Goal: Information Seeking & Learning: Learn about a topic

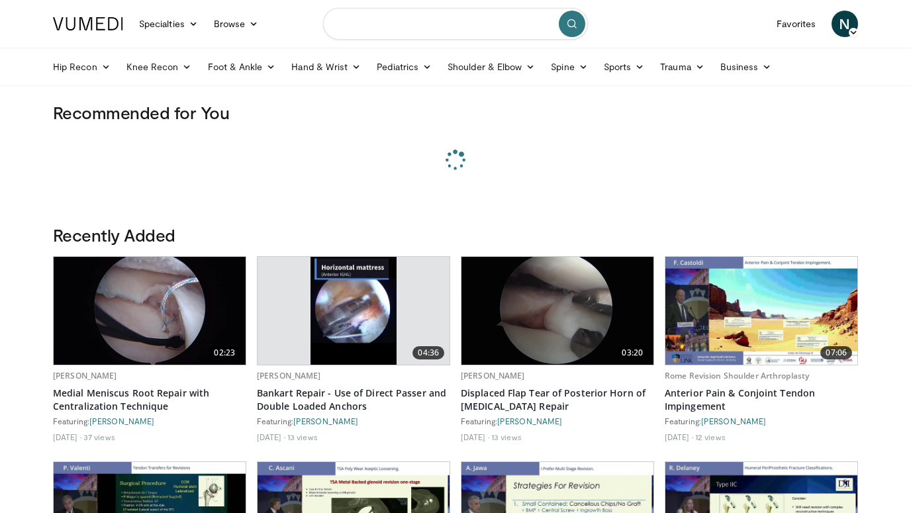
click at [385, 24] on input "Search topics, interventions" at bounding box center [455, 24] width 265 height 32
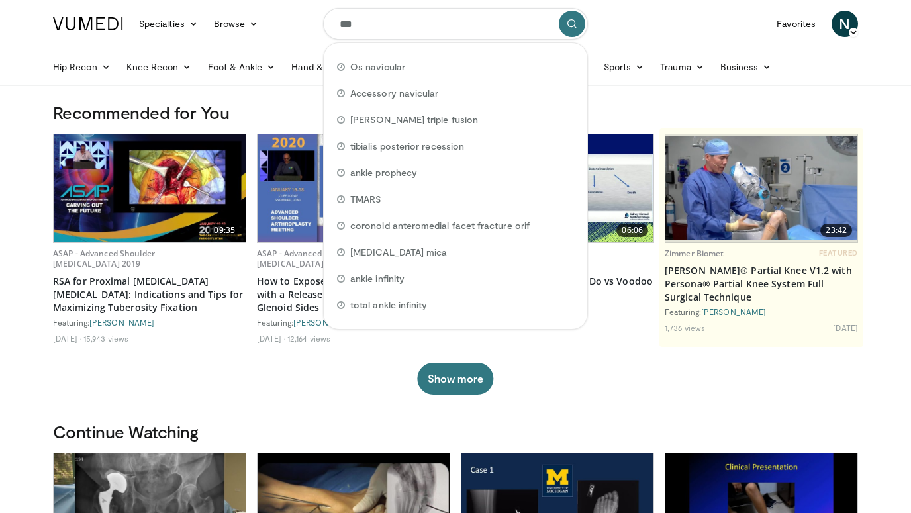
type input "****"
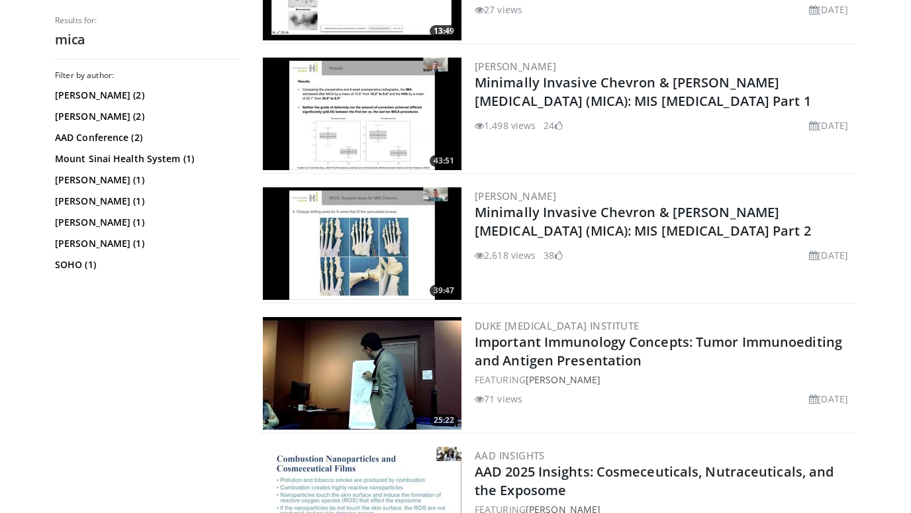
scroll to position [224, 0]
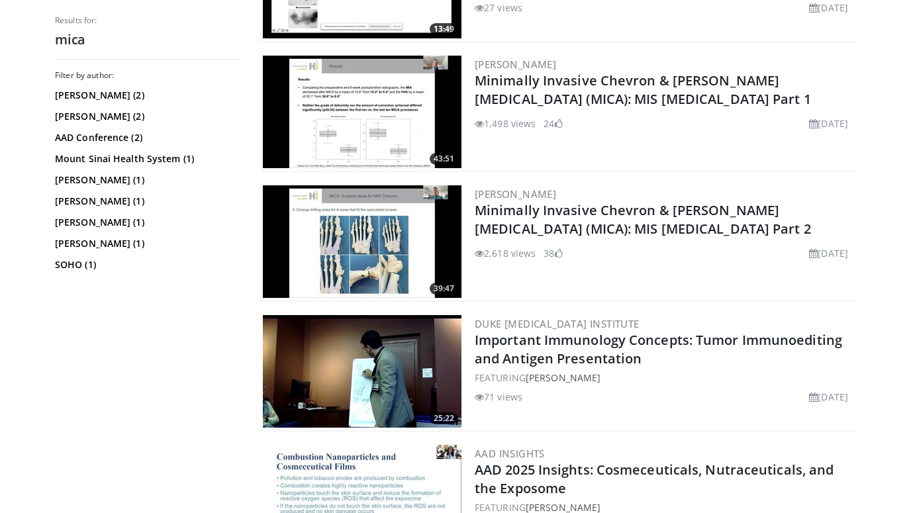
click at [379, 249] on img at bounding box center [362, 241] width 199 height 113
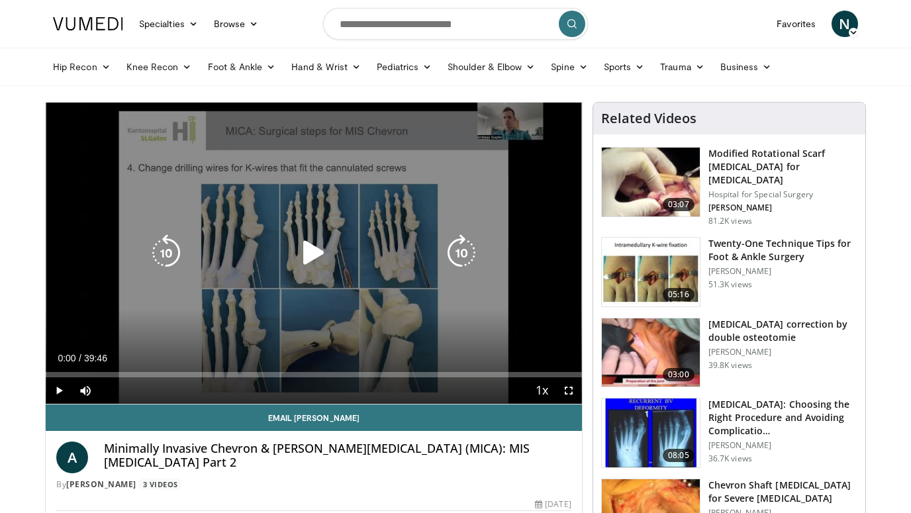
click at [303, 248] on icon "Video Player" at bounding box center [313, 252] width 37 height 37
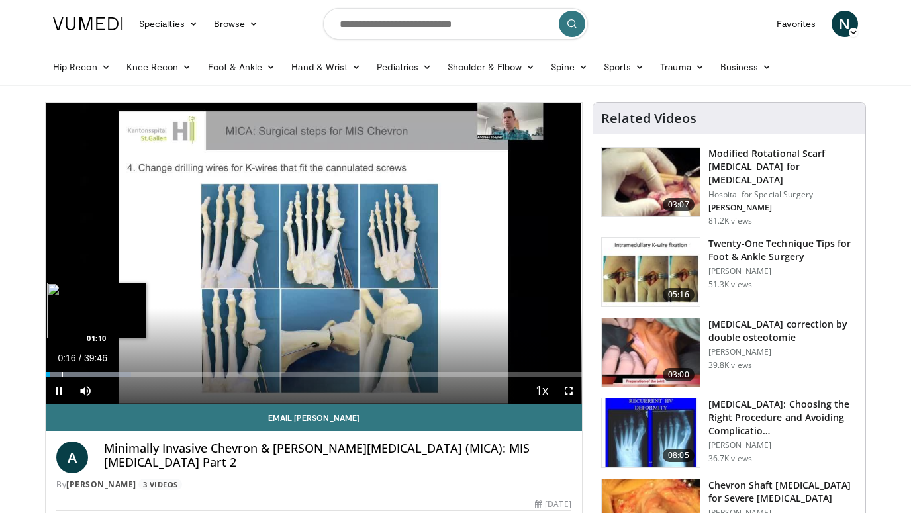
click at [62, 375] on div "Progress Bar" at bounding box center [62, 374] width 1 height 5
click at [73, 374] on div "Progress Bar" at bounding box center [72, 374] width 1 height 5
click at [85, 375] on video-js "**********" at bounding box center [314, 254] width 536 height 302
click at [96, 375] on div "Progress Bar" at bounding box center [96, 374] width 1 height 5
click at [569, 393] on span "Video Player" at bounding box center [569, 390] width 26 height 26
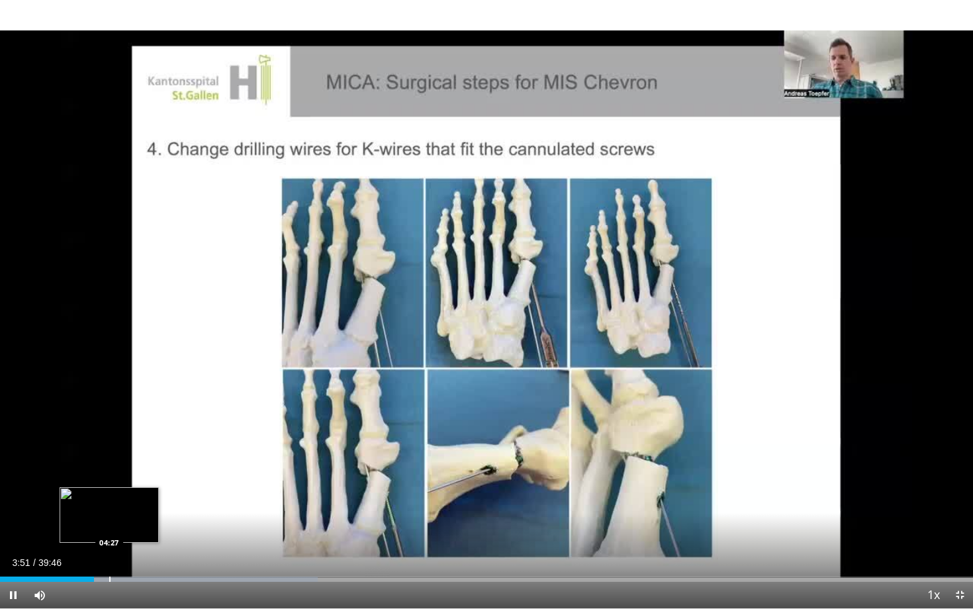
click at [109, 512] on div "Progress Bar" at bounding box center [109, 579] width 1 height 5
click at [132, 512] on div "Progress Bar" at bounding box center [132, 579] width 1 height 5
click at [147, 512] on div "Progress Bar" at bounding box center [147, 579] width 1 height 5
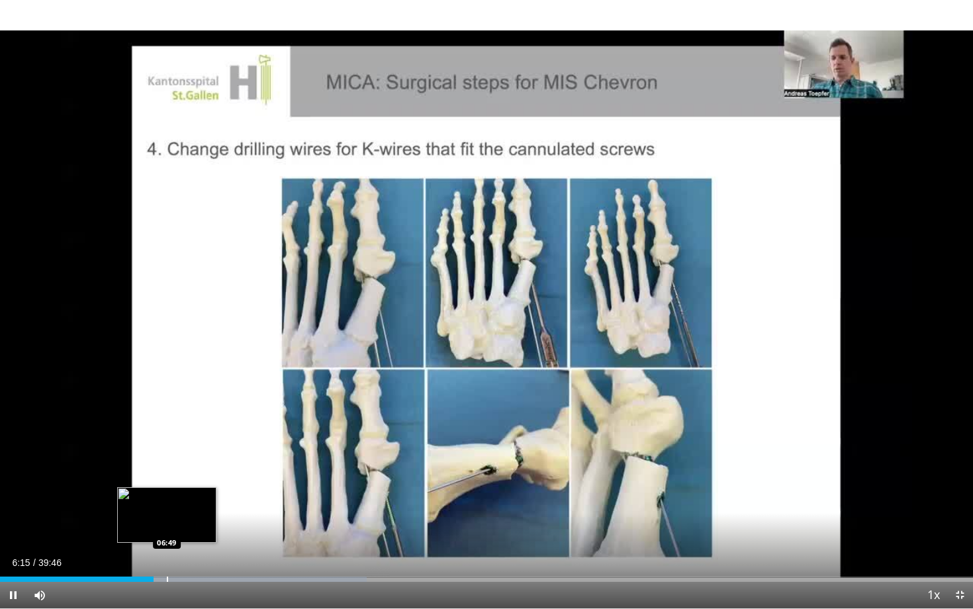
click at [167, 512] on div "Progress Bar" at bounding box center [167, 579] width 1 height 5
click at [178, 512] on div "Progress Bar" at bounding box center [178, 579] width 1 height 5
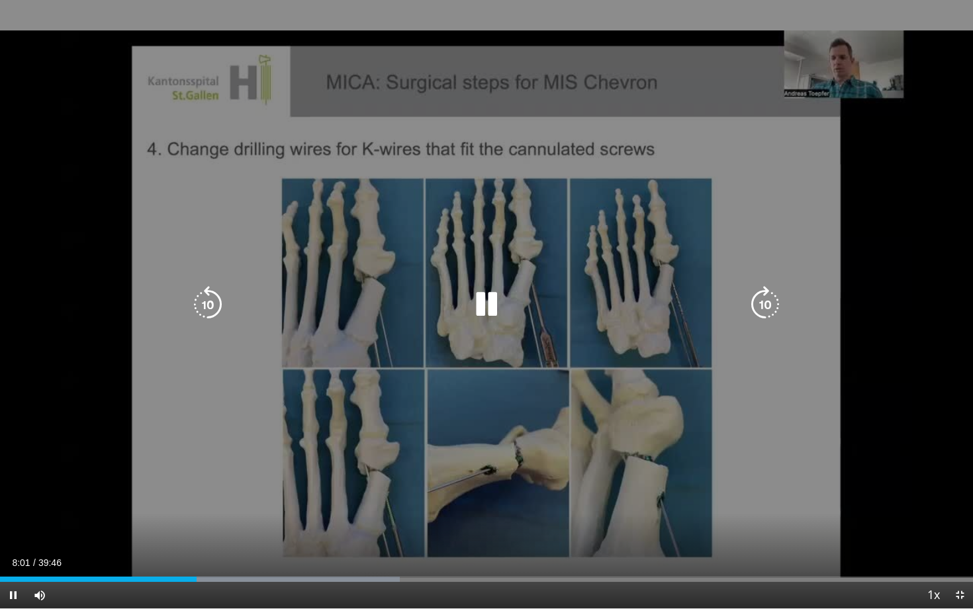
click at [205, 512] on div "Progress Bar" at bounding box center [278, 579] width 244 height 5
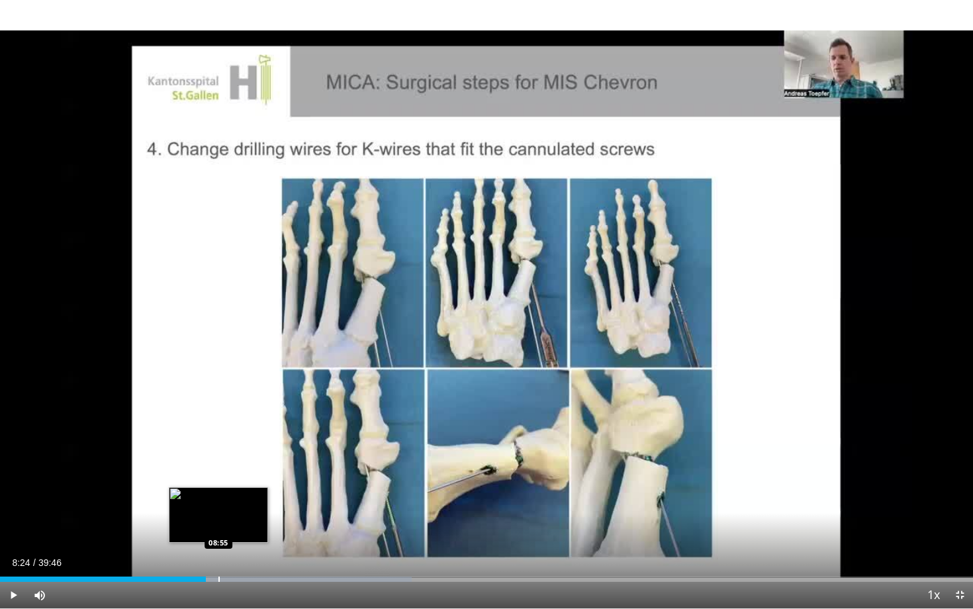
click at [218, 512] on div "Loaded : 42.32% 08:24 08:55" at bounding box center [486, 575] width 973 height 13
click at [233, 512] on div "Loaded : 43.63% 08:57 09:31" at bounding box center [486, 575] width 973 height 13
click at [256, 512] on div "Progress Bar" at bounding box center [256, 579] width 1 height 5
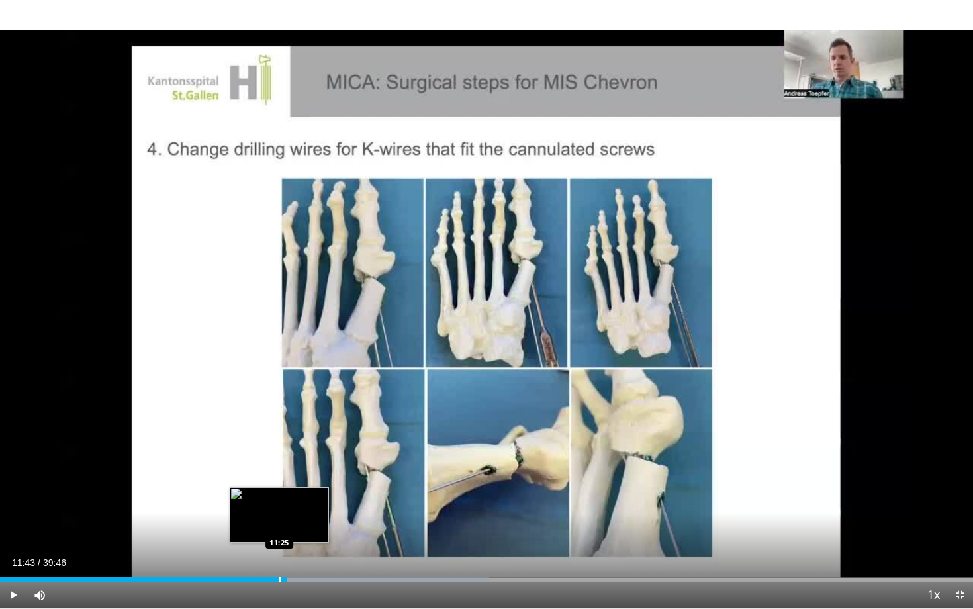
click at [279, 512] on div "Progress Bar" at bounding box center [279, 579] width 1 height 5
click at [312, 512] on div "Loaded : 52.37% 12:21 12:44" at bounding box center [486, 579] width 973 height 5
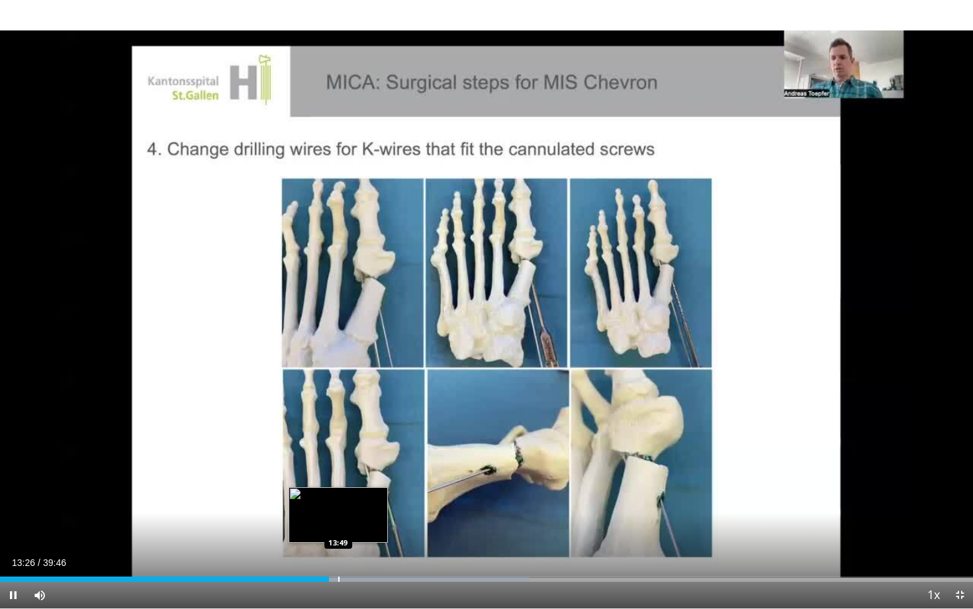
click at [338, 512] on div "Progress Bar" at bounding box center [338, 579] width 1 height 5
click at [345, 512] on div "Progress Bar" at bounding box center [345, 579] width 1 height 5
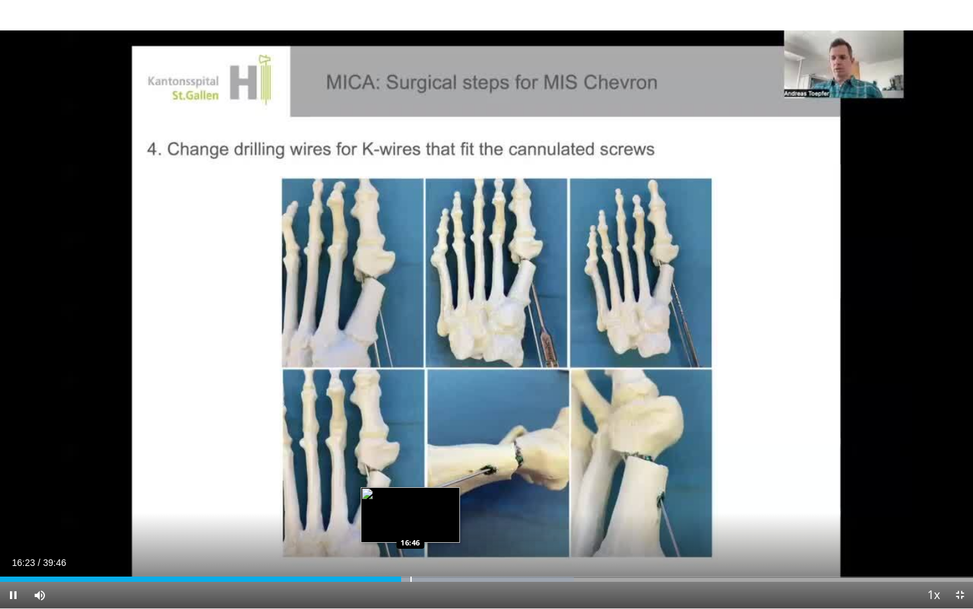
click at [411, 512] on div "Progress Bar" at bounding box center [411, 579] width 1 height 5
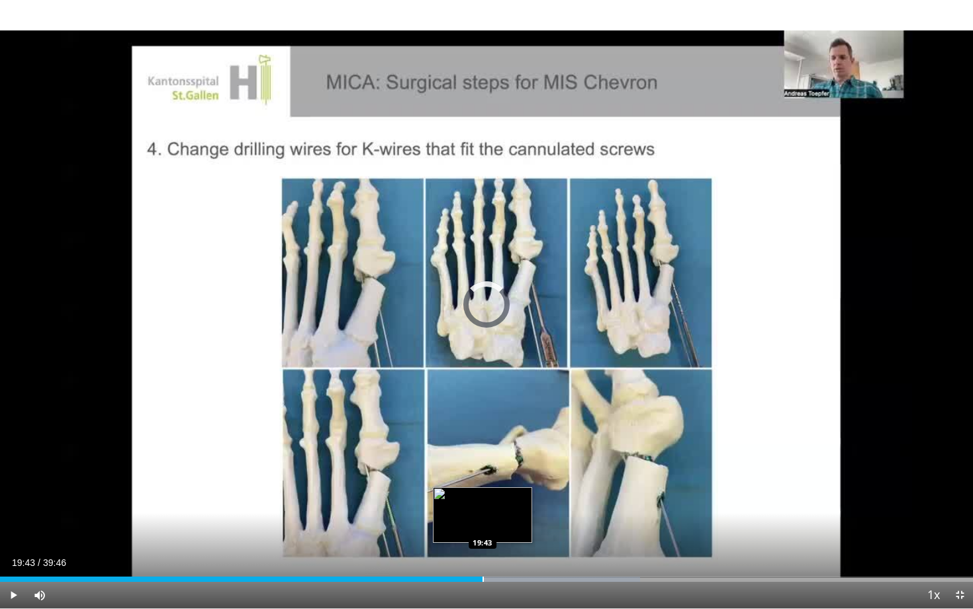
click at [483, 512] on div "Progress Bar" at bounding box center [483, 579] width 1 height 5
click at [493, 512] on div "Progress Bar" at bounding box center [493, 579] width 1 height 5
click at [510, 512] on div "Loaded : 69.56% 20:13 20:49" at bounding box center [486, 575] width 973 height 13
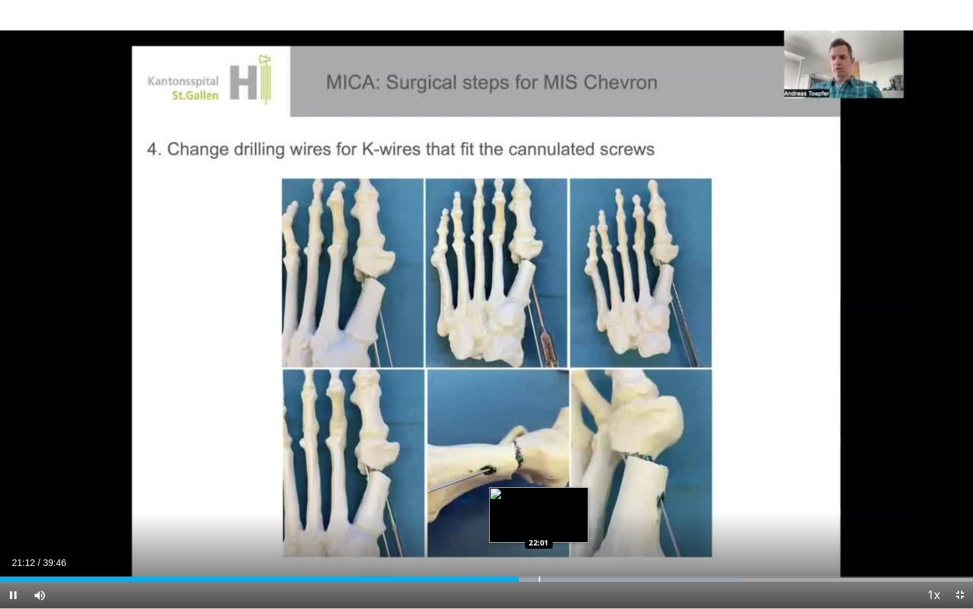
click at [539, 512] on div "Progress Bar" at bounding box center [539, 579] width 1 height 5
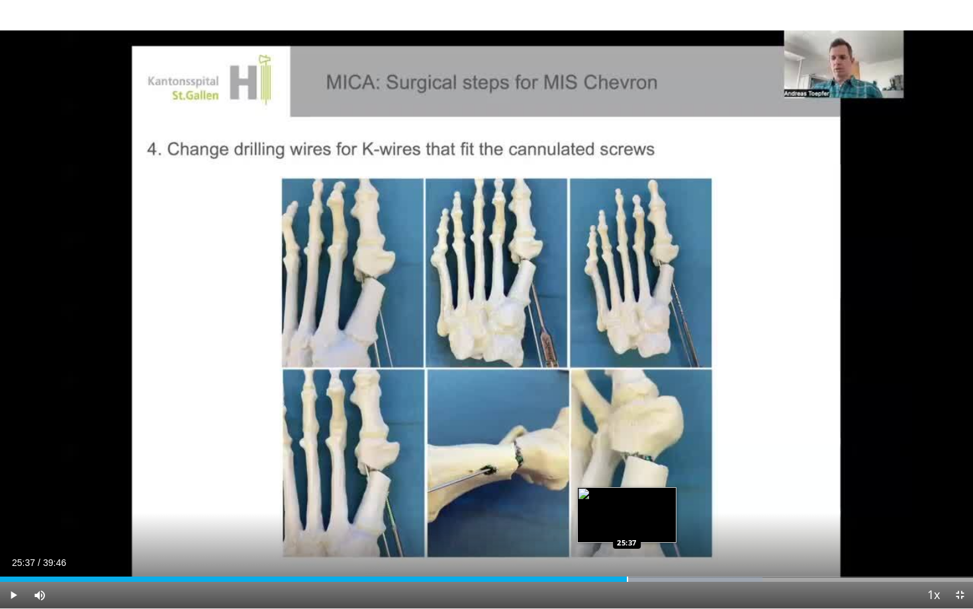
click at [627, 512] on div "Progress Bar" at bounding box center [627, 579] width 1 height 5
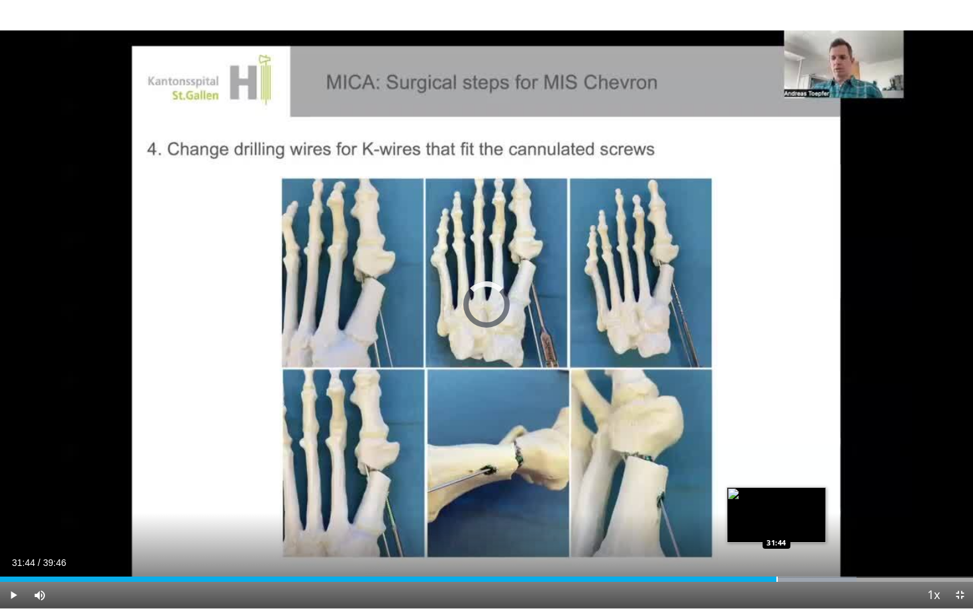
click at [777, 512] on div "Progress Bar" at bounding box center [777, 579] width 1 height 5
click at [790, 512] on div "Progress Bar" at bounding box center [790, 579] width 1 height 5
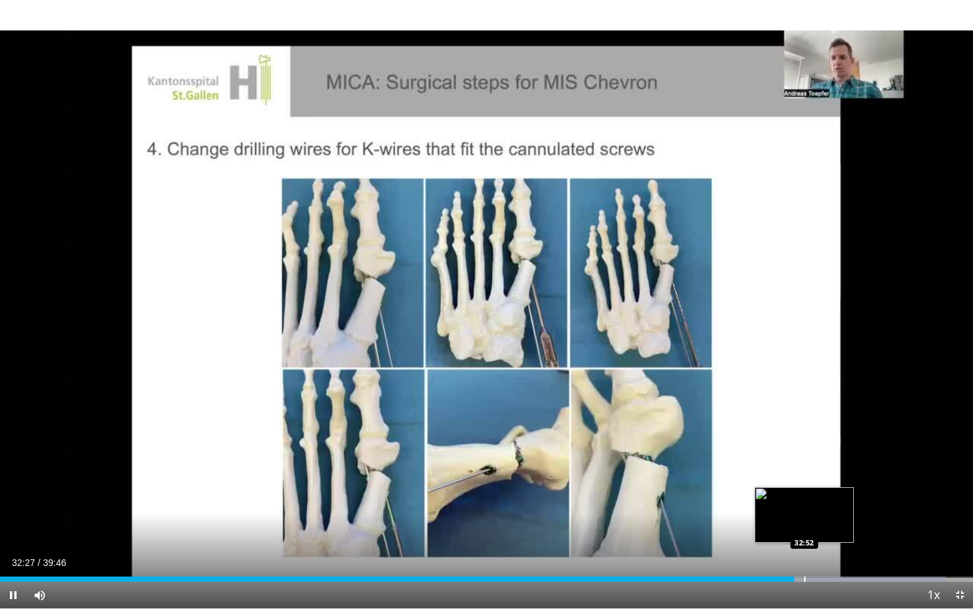
click at [805, 512] on div "Progress Bar" at bounding box center [804, 579] width 1 height 5
click at [821, 512] on div "Progress Bar" at bounding box center [821, 579] width 1 height 5
click at [843, 512] on div "Progress Bar" at bounding box center [843, 579] width 1 height 5
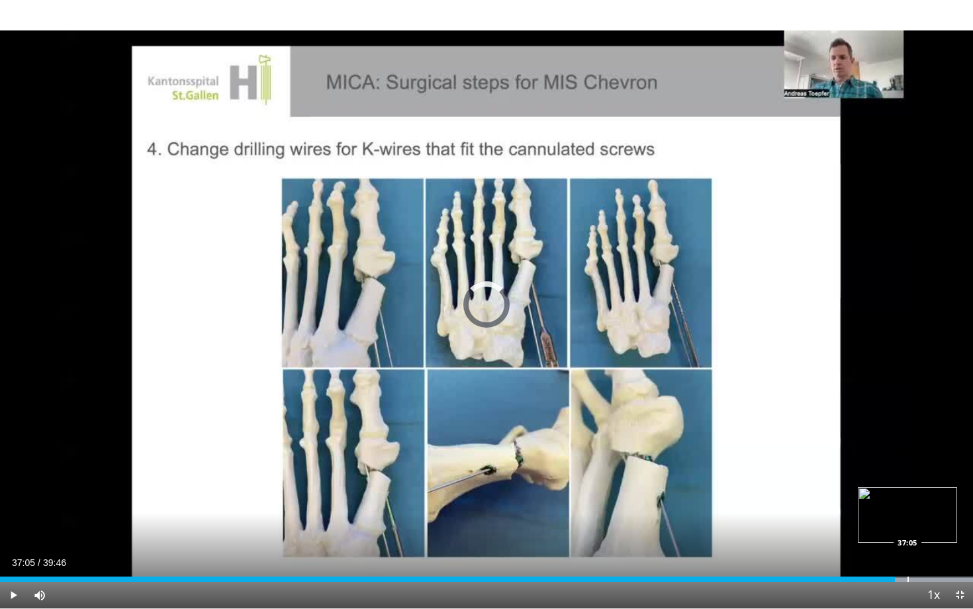
click at [908, 512] on div "Loaded : 100.00% 36:35 37:05" at bounding box center [486, 575] width 973 height 13
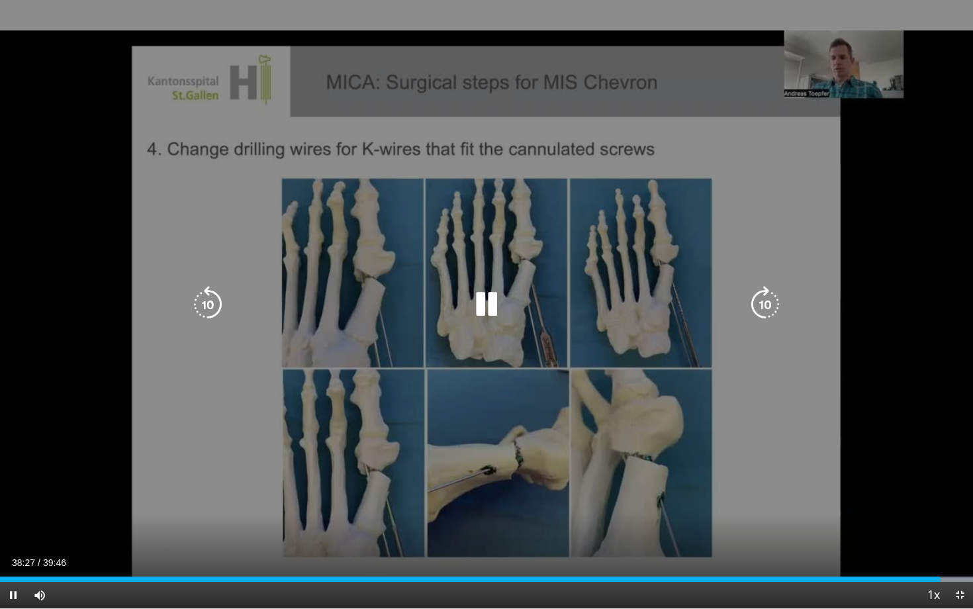
click at [489, 313] on icon "Video Player" at bounding box center [486, 304] width 37 height 37
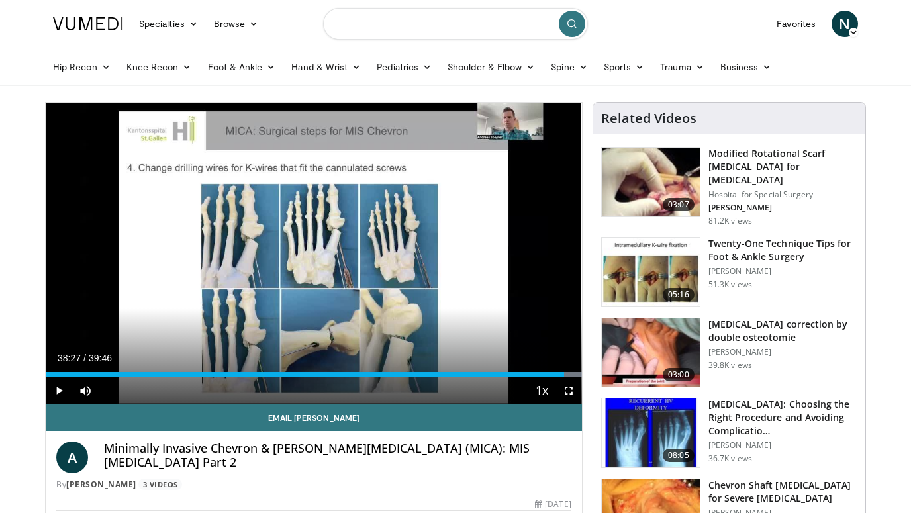
click at [398, 31] on input "Search topics, interventions" at bounding box center [455, 24] width 265 height 32
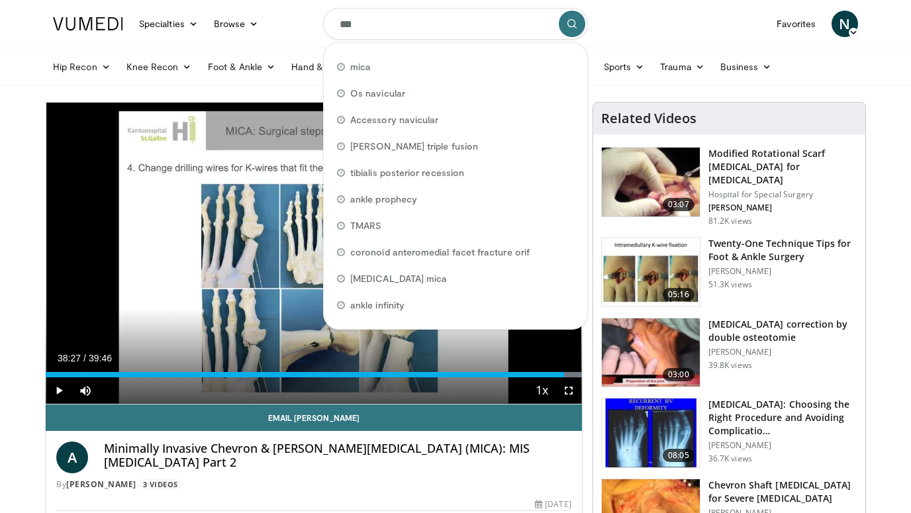
type input "****"
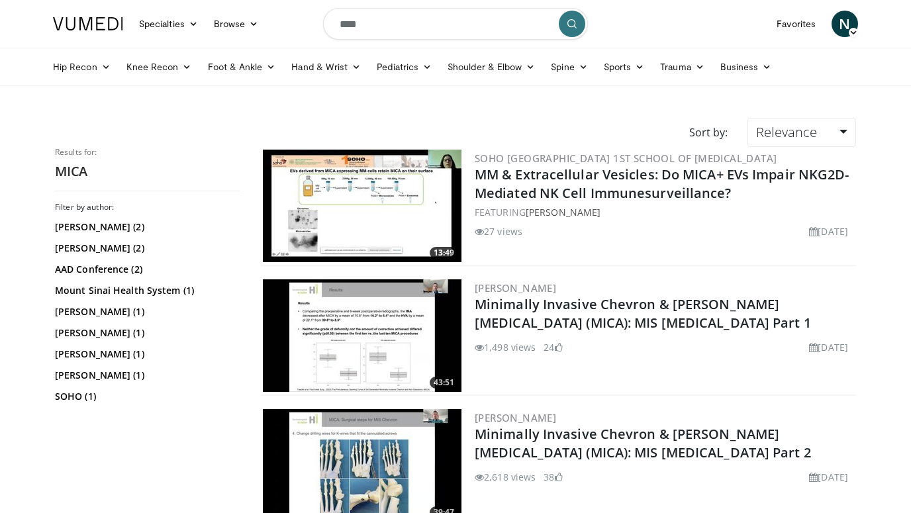
click at [362, 23] on input "****" at bounding box center [455, 24] width 265 height 32
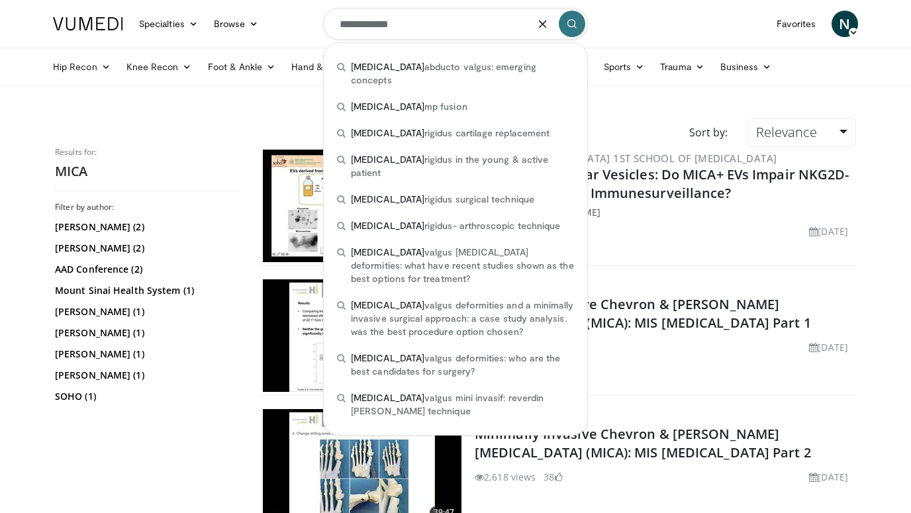
type input "**********"
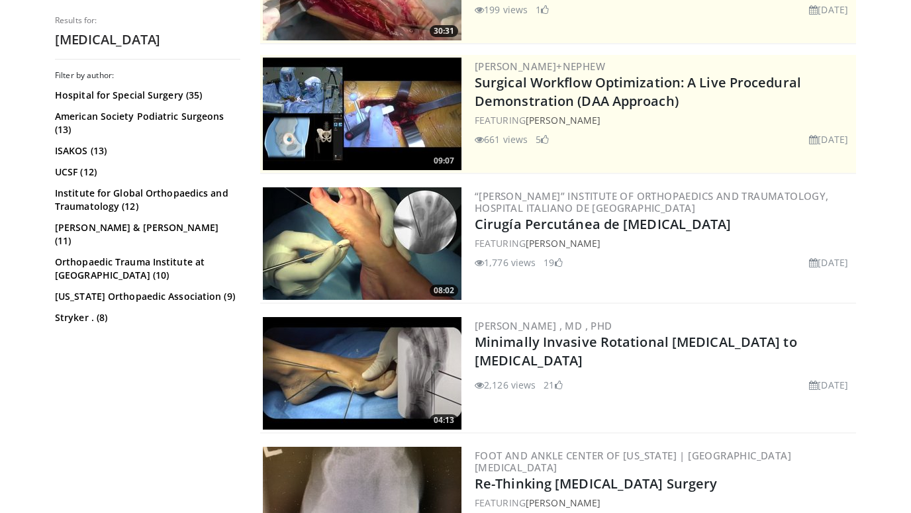
scroll to position [224, 0]
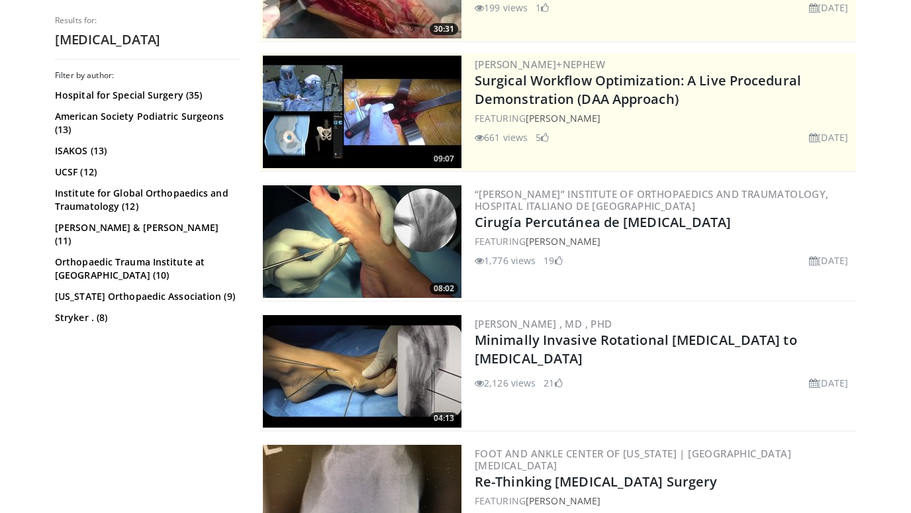
click at [364, 383] on img at bounding box center [362, 371] width 199 height 113
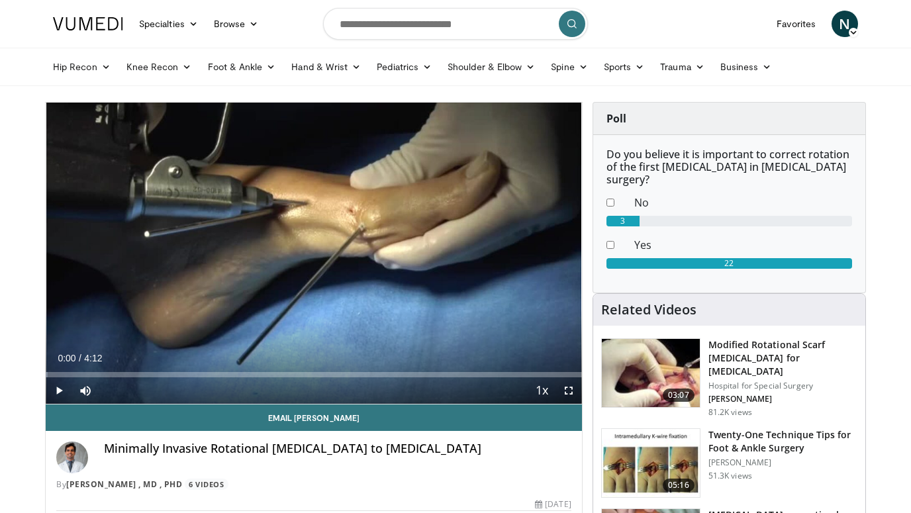
click at [57, 387] on span "Video Player" at bounding box center [59, 390] width 26 height 26
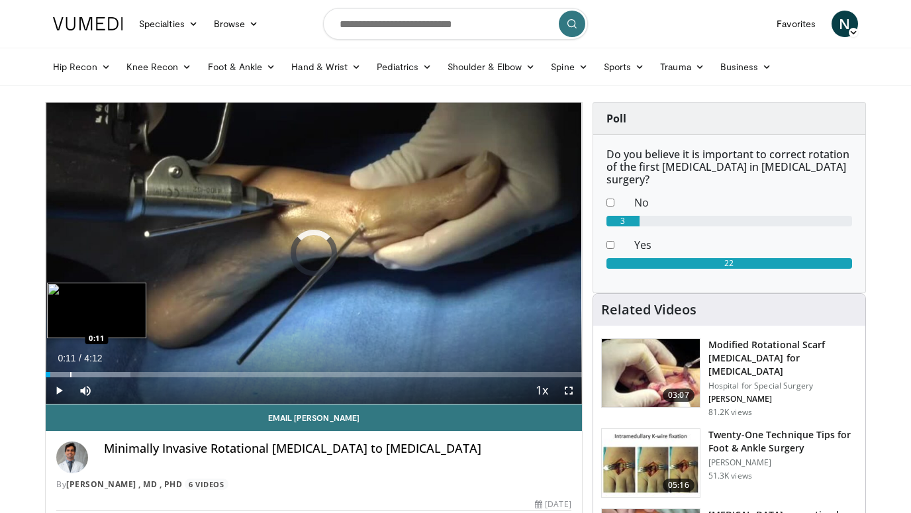
click at [70, 376] on div "Progress Bar" at bounding box center [70, 374] width 1 height 5
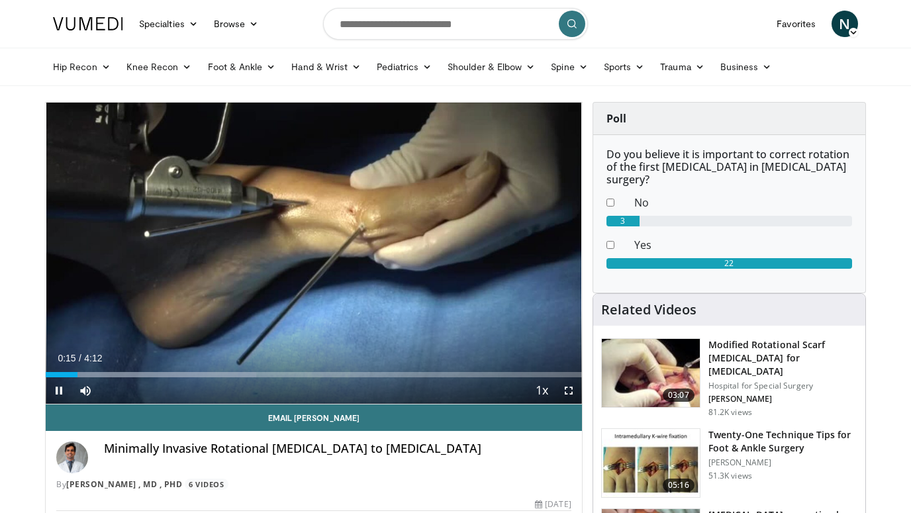
click at [57, 389] on span "Video Player" at bounding box center [59, 390] width 26 height 26
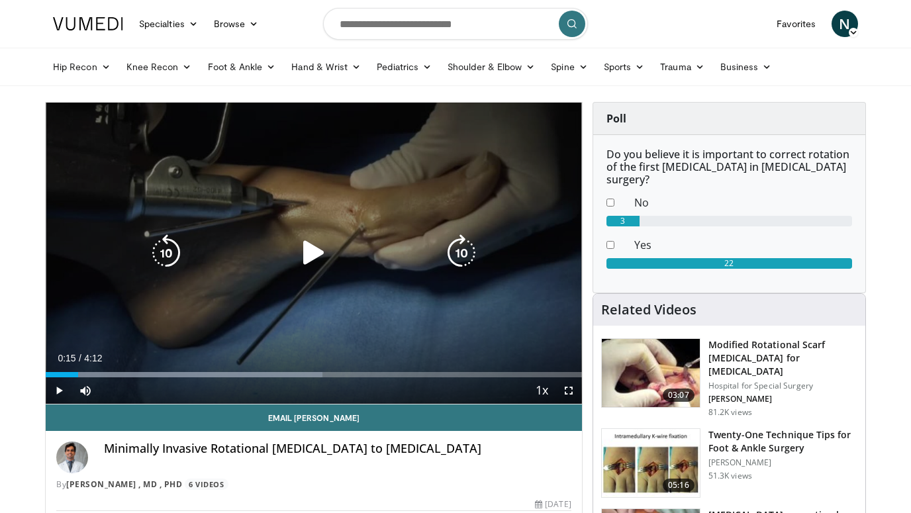
click at [309, 254] on icon "Video Player" at bounding box center [313, 252] width 37 height 37
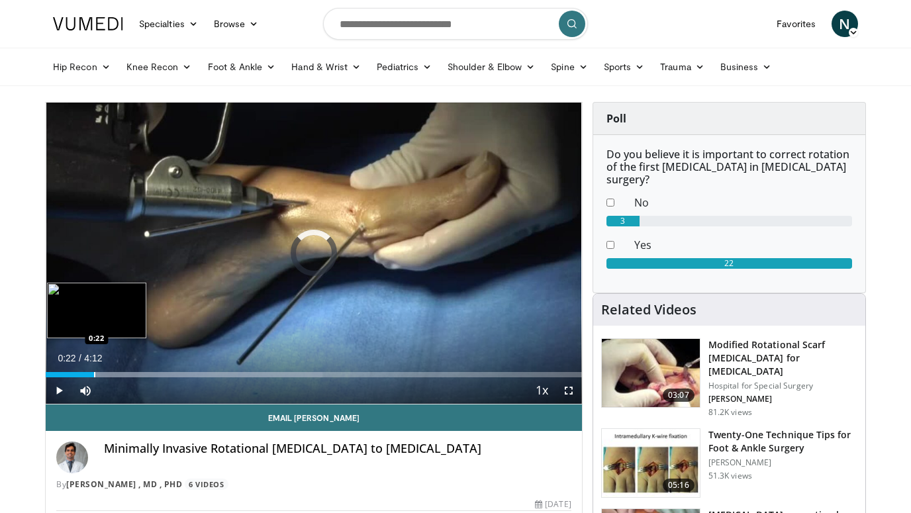
click at [94, 372] on div "Progress Bar" at bounding box center [94, 374] width 1 height 5
click at [114, 369] on div "Loaded : 99.97% 0:23 0:31" at bounding box center [314, 371] width 536 height 13
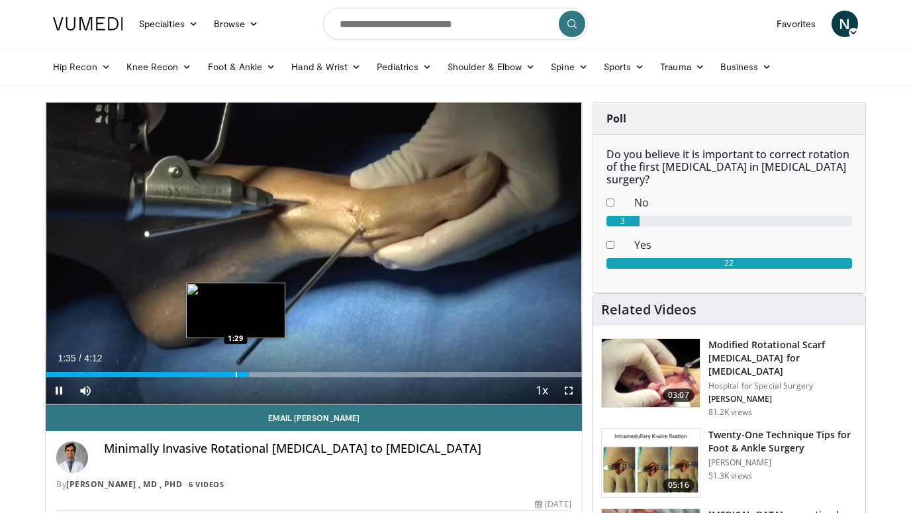
click at [236, 375] on div "Progress Bar" at bounding box center [236, 374] width 1 height 5
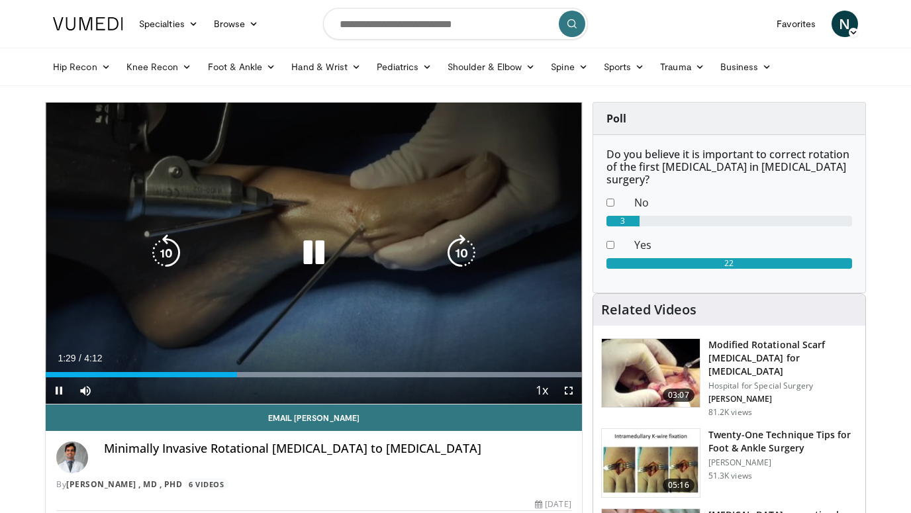
click at [362, 215] on div "10 seconds Tap to unmute" at bounding box center [314, 253] width 536 height 301
click at [307, 258] on icon "Video Player" at bounding box center [313, 252] width 37 height 37
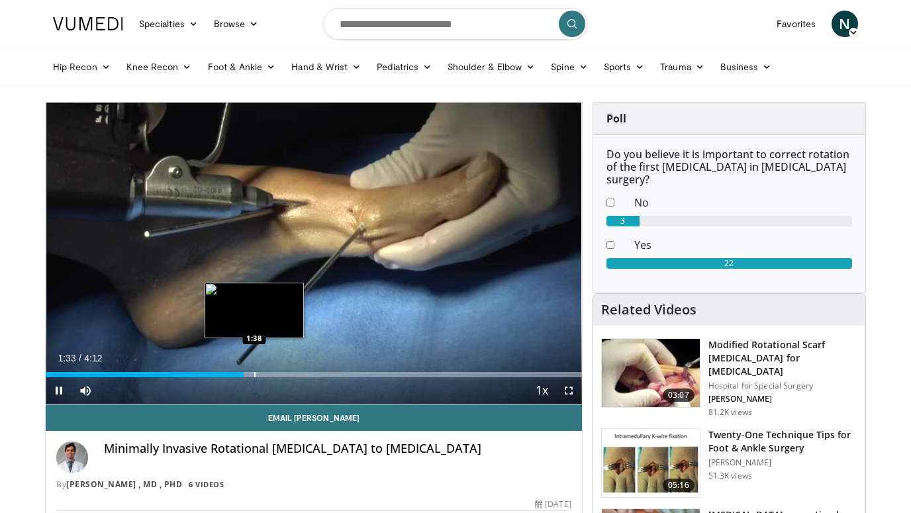
click at [255, 375] on div "Progress Bar" at bounding box center [254, 374] width 1 height 5
click at [274, 374] on div "Progress Bar" at bounding box center [273, 374] width 1 height 5
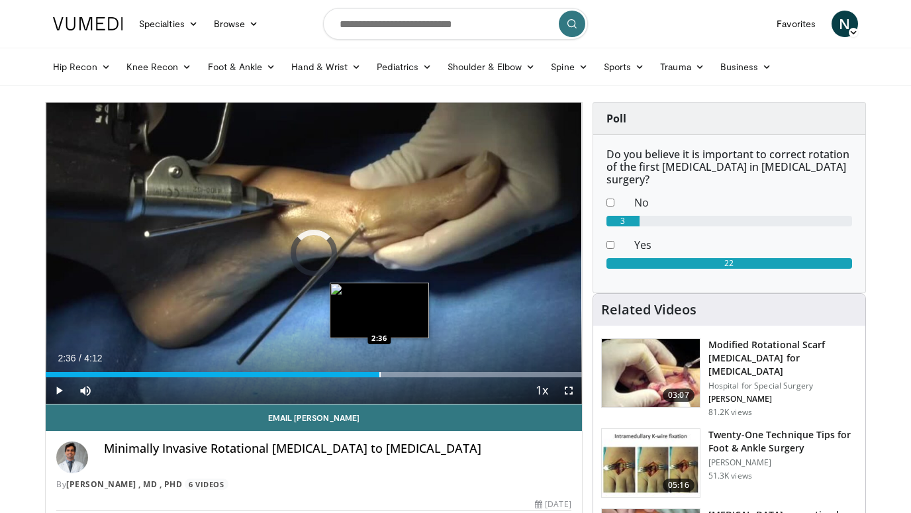
click at [379, 373] on div "Progress Bar" at bounding box center [379, 374] width 1 height 5
click at [391, 373] on div "Progress Bar" at bounding box center [391, 374] width 1 height 5
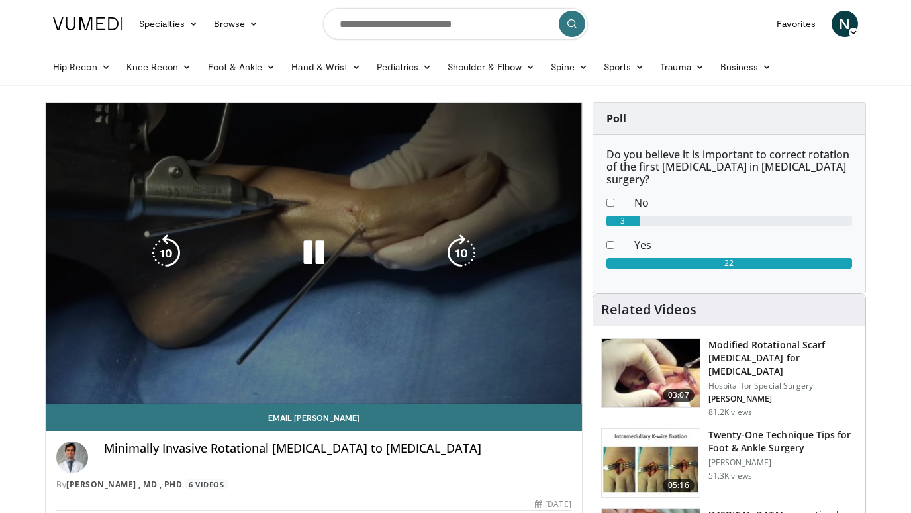
click at [387, 294] on div "10 seconds Tap to unmute" at bounding box center [314, 253] width 536 height 301
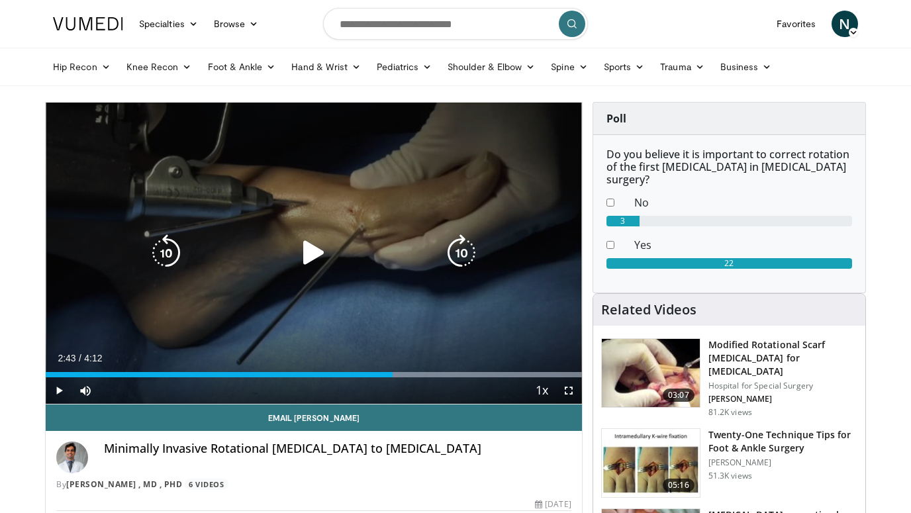
click at [309, 307] on div "10 seconds Tap to unmute" at bounding box center [314, 253] width 536 height 301
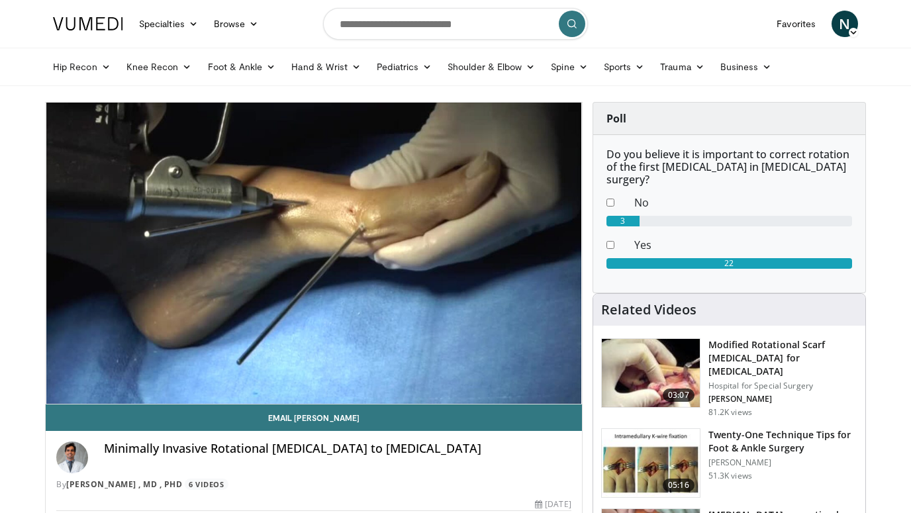
click at [309, 307] on div "10 seconds Tap to unmute" at bounding box center [314, 253] width 536 height 301
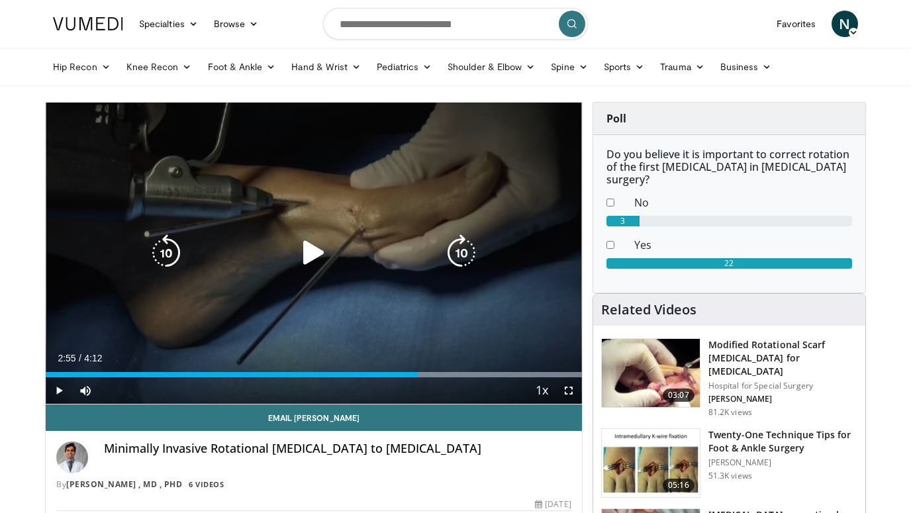
click at [283, 321] on div "10 seconds Tap to unmute" at bounding box center [314, 253] width 536 height 301
